Goal: Answer question/provide support: Participate in discussion

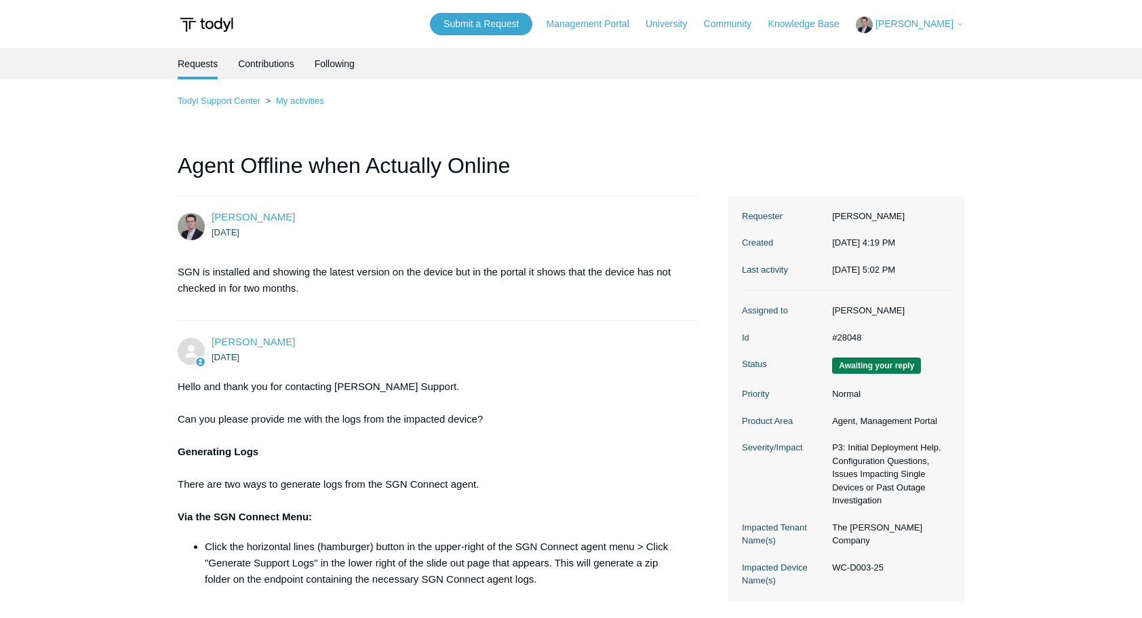
click at [918, 20] on span "[PERSON_NAME]" at bounding box center [914, 23] width 78 height 11
click at [910, 54] on link "My Support Requests" at bounding box center [922, 53] width 132 height 24
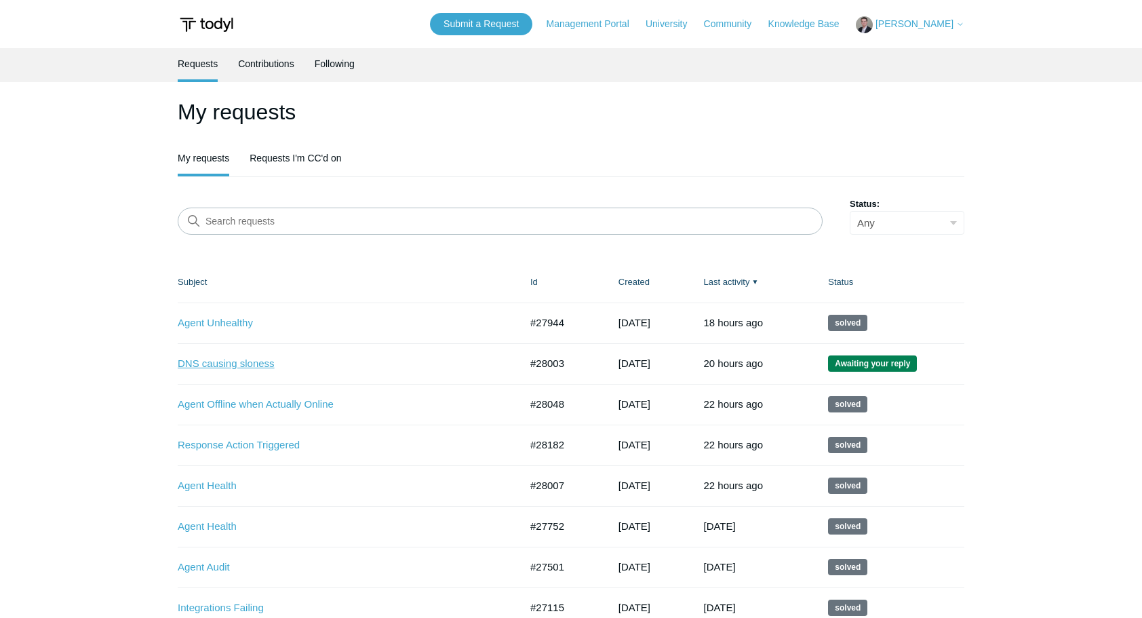
click at [229, 363] on link "DNS causing sloness" at bounding box center [339, 364] width 322 height 16
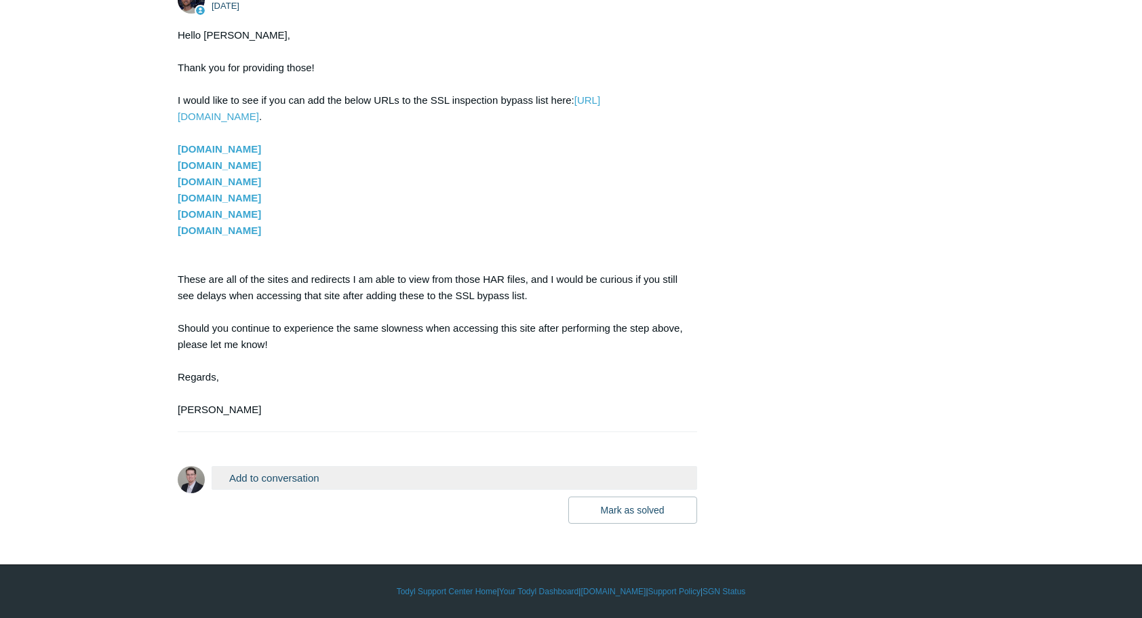
scroll to position [2065, 0]
click at [393, 477] on button "Add to conversation" at bounding box center [454, 478] width 485 height 24
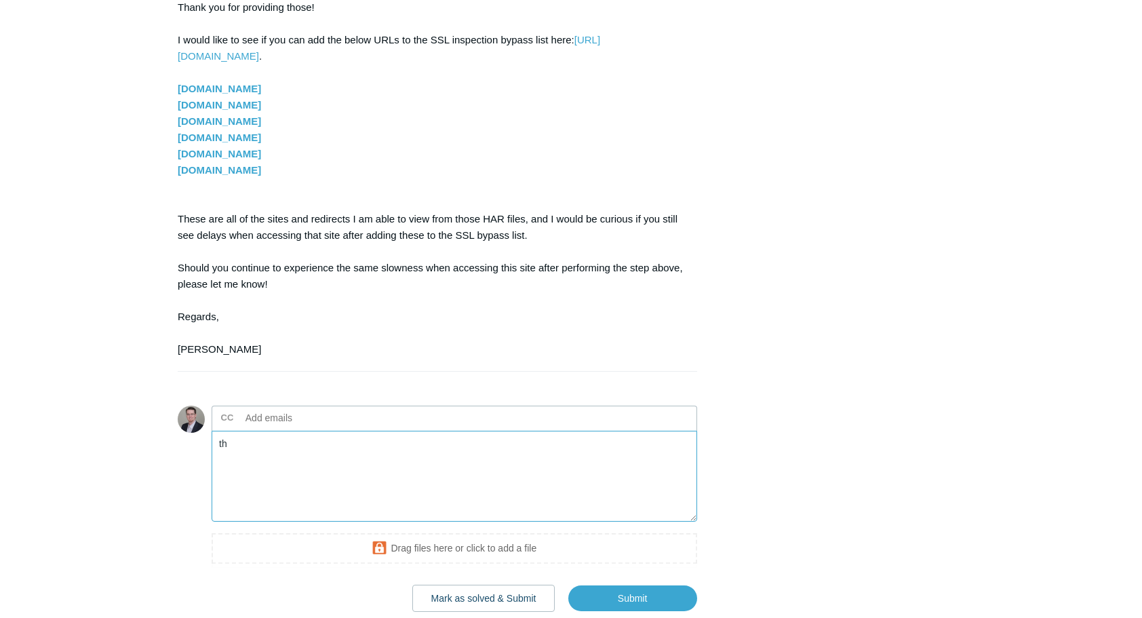
type textarea "t"
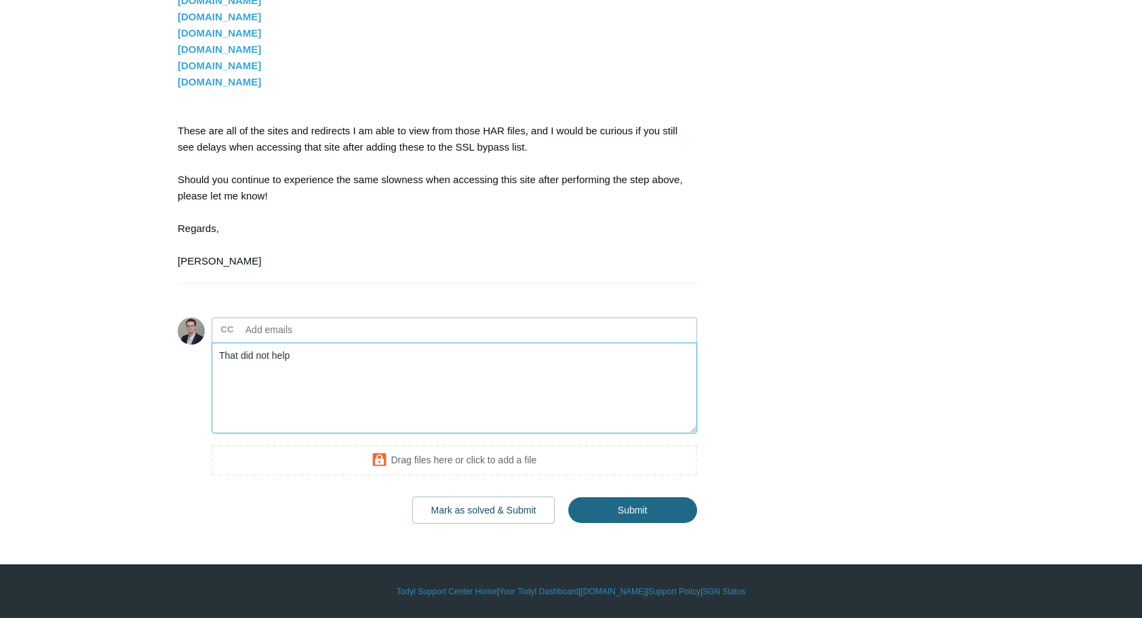
type textarea "That did not help"
click at [646, 506] on input "Submit" at bounding box center [632, 509] width 129 height 27
